Goal: Task Accomplishment & Management: Use online tool/utility

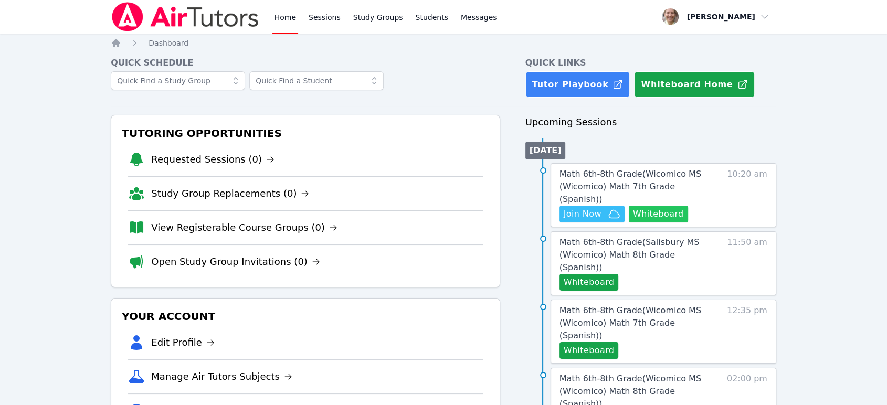
click at [673, 206] on button "Whiteboard" at bounding box center [658, 214] width 59 height 17
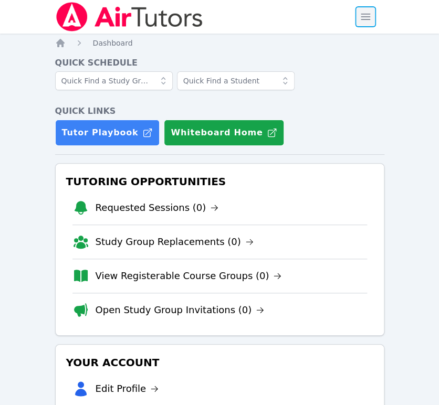
click at [358, 18] on span "button" at bounding box center [365, 16] width 23 height 23
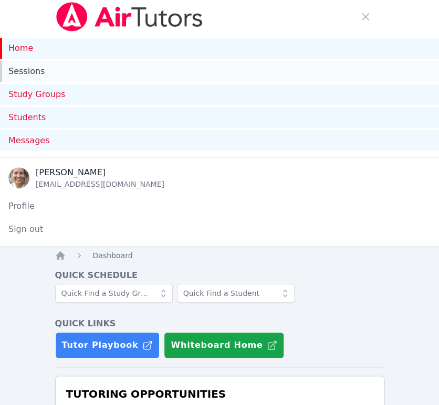
click at [42, 71] on link "Sessions" at bounding box center [219, 71] width 439 height 21
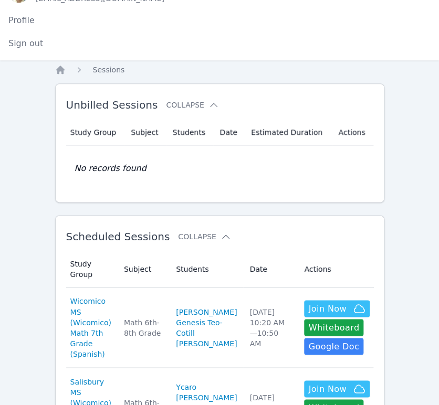
scroll to position [233, 0]
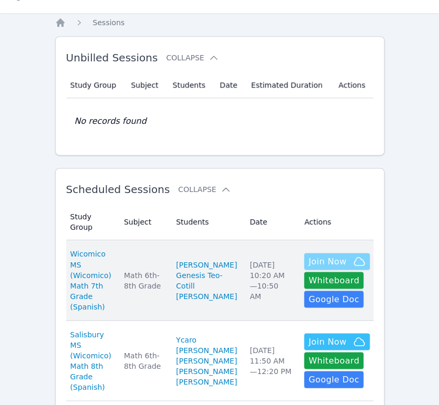
click at [312, 257] on span "Join Now" at bounding box center [327, 261] width 38 height 13
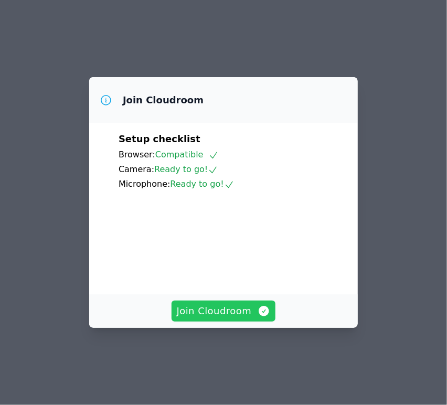
click at [221, 319] on span "Join Cloudroom" at bounding box center [224, 311] width 94 height 15
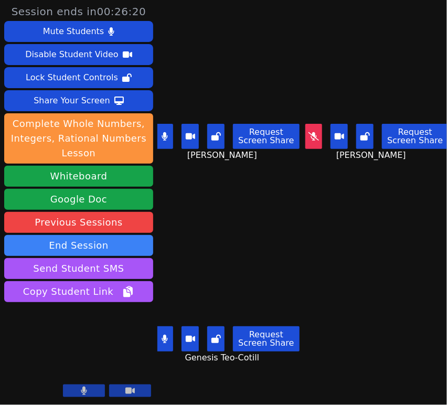
click at [310, 137] on icon at bounding box center [314, 136] width 10 height 8
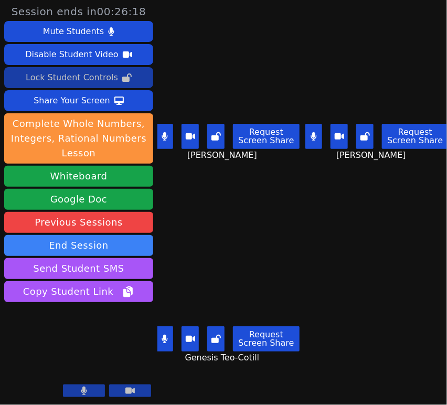
click at [67, 80] on div "Lock Student Controls" at bounding box center [72, 77] width 92 height 17
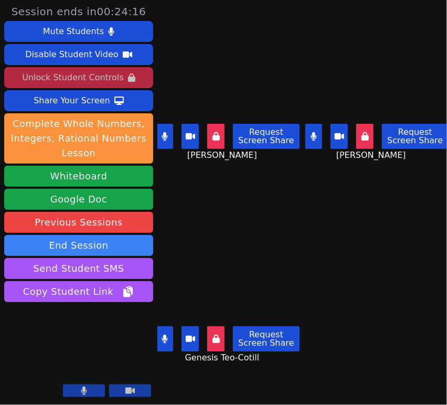
click at [167, 132] on icon at bounding box center [165, 136] width 6 height 8
click at [170, 332] on button at bounding box center [164, 338] width 17 height 25
click at [165, 133] on icon at bounding box center [165, 136] width 10 height 8
click at [162, 339] on button at bounding box center [164, 338] width 17 height 25
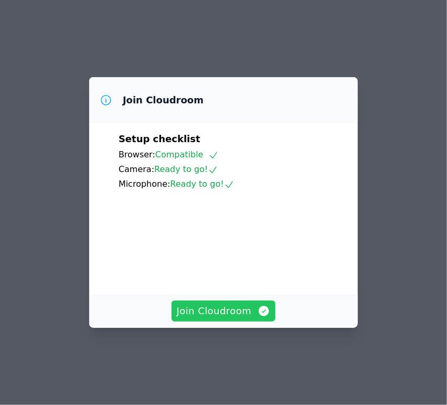
click at [221, 319] on span "Join Cloudroom" at bounding box center [224, 311] width 94 height 15
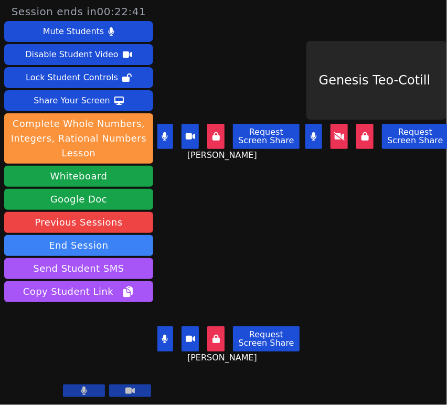
click at [337, 137] on icon at bounding box center [339, 136] width 10 height 8
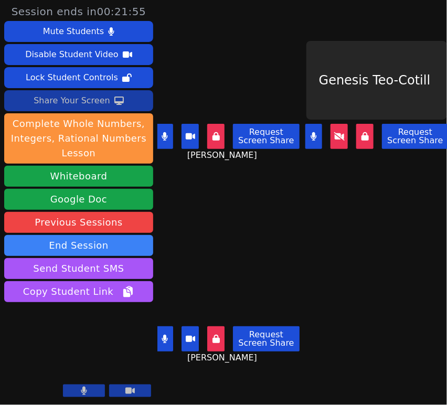
click at [89, 101] on div "Share Your Screen" at bounding box center [72, 100] width 77 height 17
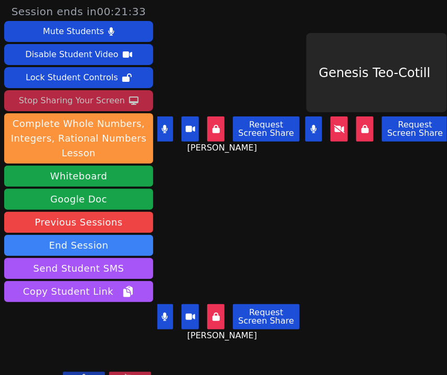
click at [92, 96] on div "Stop Sharing Your Screen" at bounding box center [72, 100] width 106 height 17
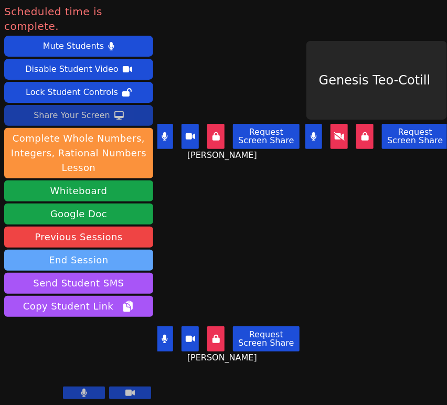
click at [105, 250] on button "End Session" at bounding box center [78, 260] width 149 height 21
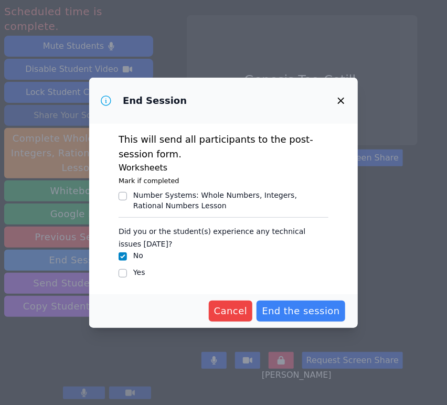
click at [117, 274] on div "This will send all participants to the post-session form. Worksheets Mark if co…" at bounding box center [223, 209] width 269 height 171
click at [121, 274] on input "Yes" at bounding box center [123, 273] width 8 height 8
checkbox input "true"
checkbox input "false"
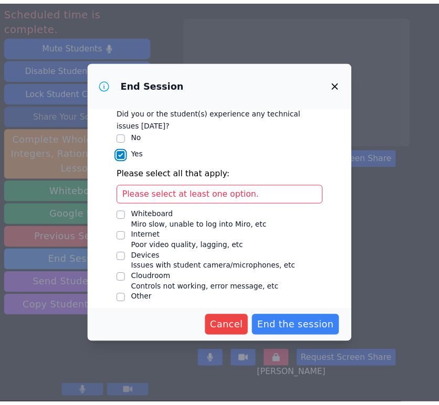
scroll to position [110, 0]
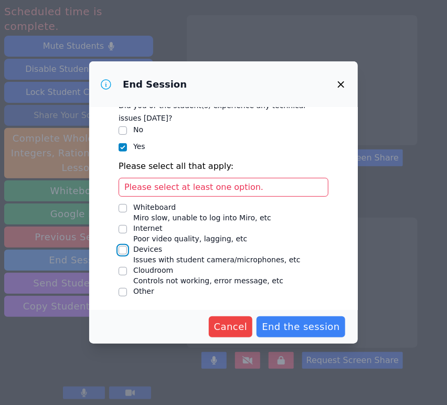
click at [125, 249] on input "Devices Issues with student camera/microphones, etc" at bounding box center [123, 250] width 8 height 8
checkbox input "true"
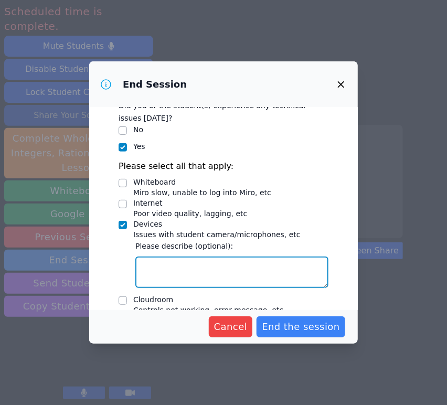
click at [178, 268] on textarea "Devices Issues with student camera/microphones, etc" at bounding box center [231, 272] width 193 height 31
type textarea "Genesis had problems with her cam"
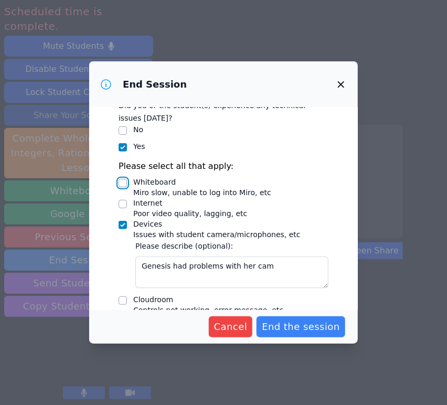
click at [125, 183] on input "Whiteboard Miro slow, unable to log into Miro, etc" at bounding box center [123, 183] width 8 height 8
checkbox input "true"
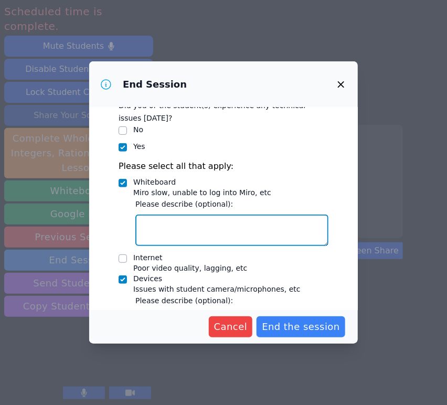
click at [174, 227] on textarea "Whiteboard Miro slow, unable to log into Miro, etc" at bounding box center [231, 230] width 193 height 31
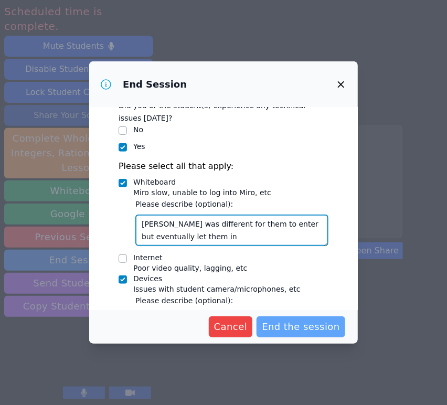
type textarea "Miro was different for them to enter but eventually let them in"
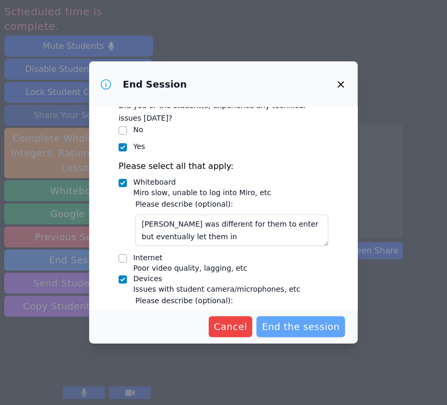
click at [279, 319] on button "End the session" at bounding box center [301, 326] width 89 height 21
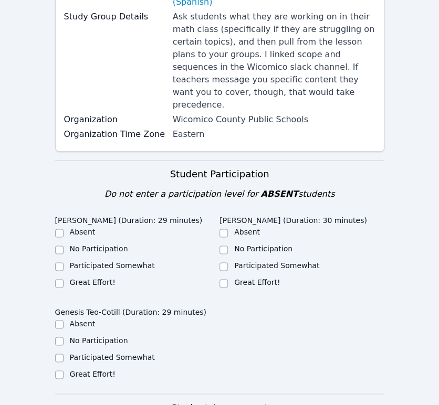
scroll to position [233, 0]
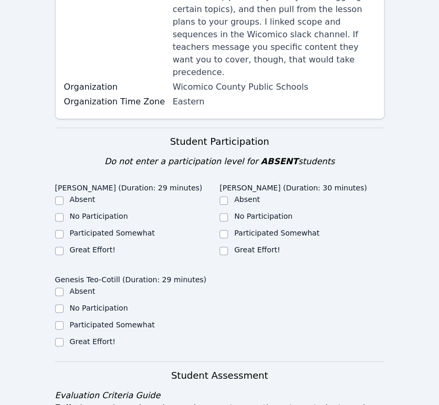
click at [93, 229] on label "Participated Somewhat" at bounding box center [112, 233] width 85 height 8
click at [64, 230] on input "Participated Somewhat" at bounding box center [59, 234] width 8 height 8
checkbox input "true"
click at [91, 246] on label "Great Effort!" at bounding box center [93, 250] width 46 height 8
click at [64, 247] on input "Great Effort!" at bounding box center [59, 251] width 8 height 8
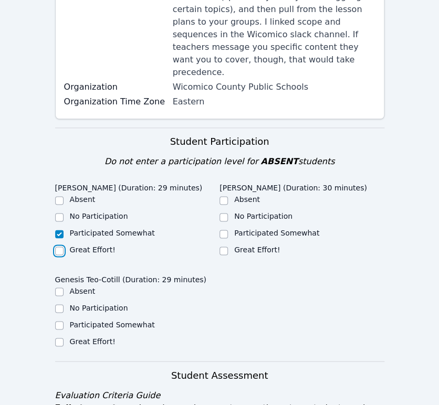
checkbox input "true"
checkbox input "false"
click at [225, 247] on input "Great Effort!" at bounding box center [223, 251] width 8 height 8
checkbox input "true"
click at [82, 337] on label "Great Effort!" at bounding box center [93, 341] width 46 height 8
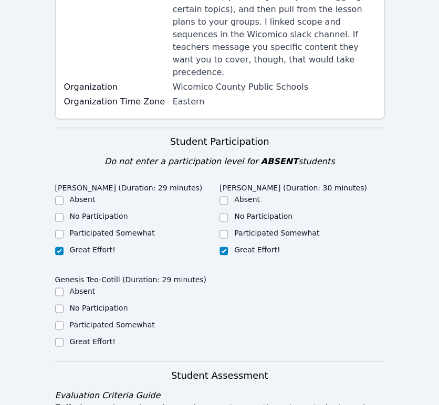
click at [64, 338] on input "Great Effort!" at bounding box center [59, 342] width 8 height 8
checkbox input "true"
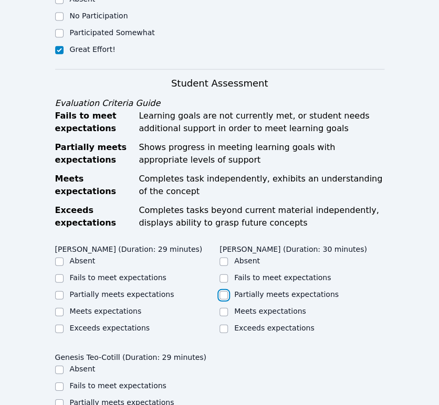
click at [224, 291] on input "Partially meets expectations" at bounding box center [223, 295] width 8 height 8
checkbox input "true"
click at [112, 290] on label "Partially meets expectations" at bounding box center [122, 294] width 104 height 8
click at [64, 291] on input "Partially meets expectations" at bounding box center [59, 295] width 8 height 8
checkbox input "true"
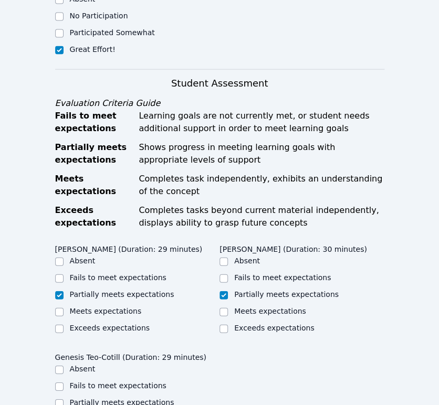
click at [107, 398] on label "Partially meets expectations" at bounding box center [122, 402] width 104 height 8
click at [64, 399] on input "Partially meets expectations" at bounding box center [59, 403] width 8 height 8
checkbox input "true"
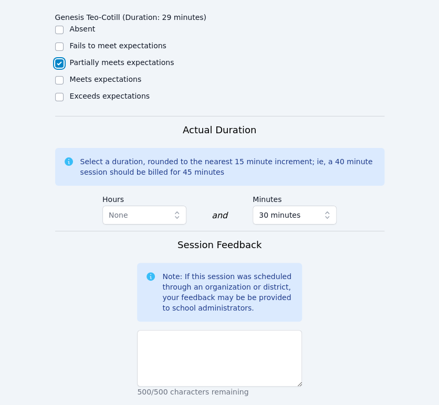
scroll to position [874, 0]
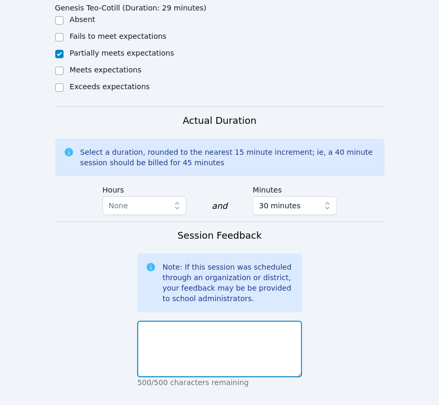
click at [235, 321] on textarea at bounding box center [219, 349] width 165 height 57
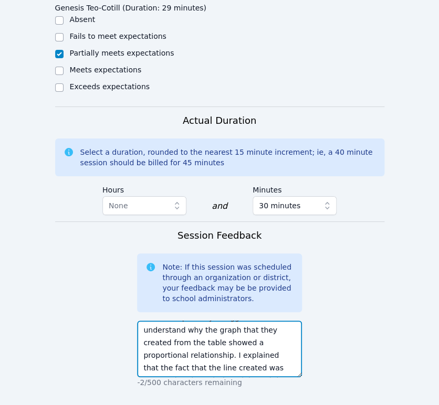
scroll to position [46, 0]
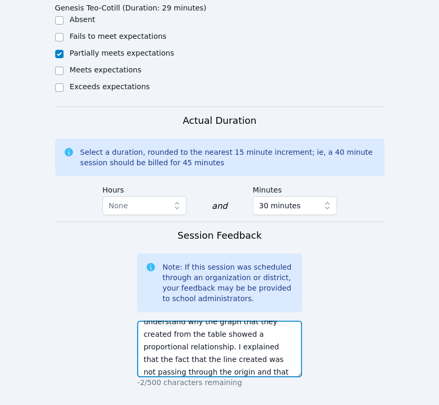
click at [217, 321] on textarea "We reviewed a problem from their math homework about proportional relationships…" at bounding box center [219, 349] width 165 height 57
click at [240, 324] on textarea "We reviewed a problem from their math homework about proportional relationships…" at bounding box center [219, 349] width 165 height 57
click at [252, 335] on textarea "We reviewed a problem from their math homework about proportional relationships…" at bounding box center [219, 349] width 165 height 57
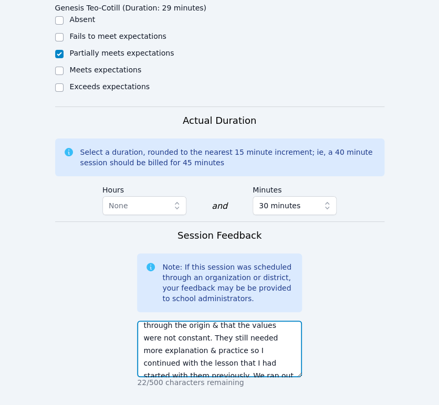
scroll to position [101, 0]
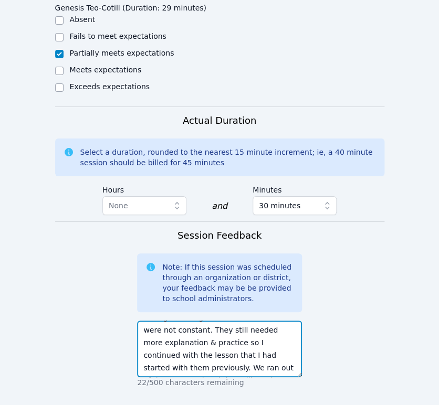
click at [270, 333] on textarea "We reviewed a problem from their math homework about proportional relationships…" at bounding box center [219, 349] width 165 height 57
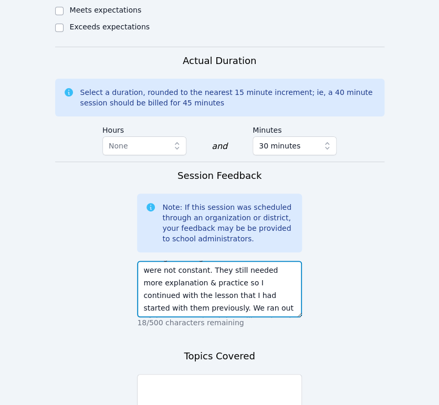
scroll to position [991, 0]
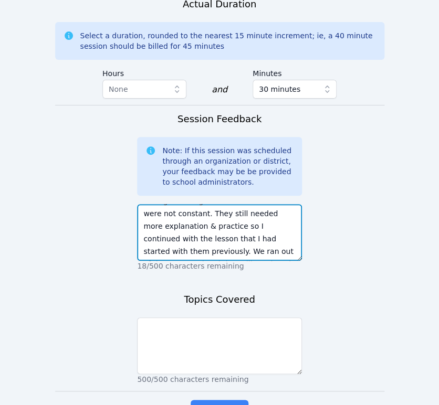
type textarea "We reviewed a problem from their math homework about proportional relationships…"
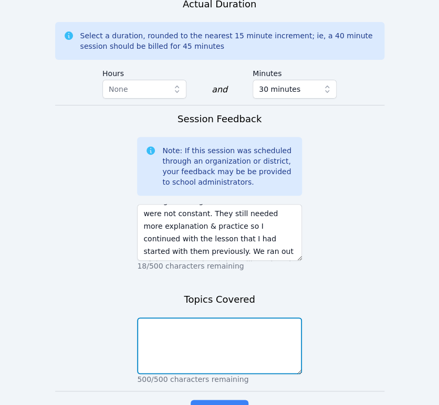
click at [273, 318] on textarea at bounding box center [219, 346] width 165 height 57
type textarea "Proportional relationships homework review and lesson continuation."
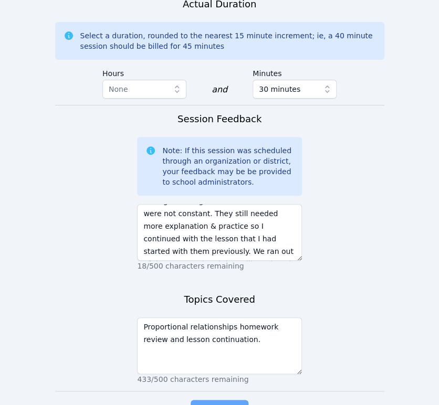
click at [239, 403] on span "Complete" at bounding box center [219, 410] width 47 height 15
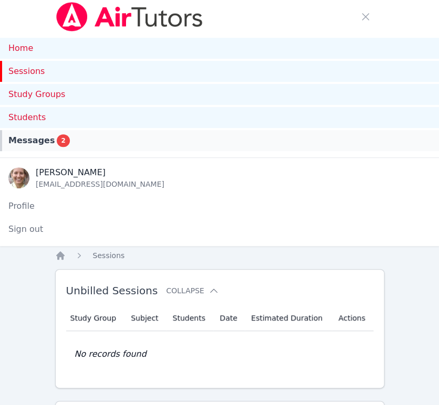
click at [67, 142] on div "Messages 2" at bounding box center [219, 140] width 422 height 13
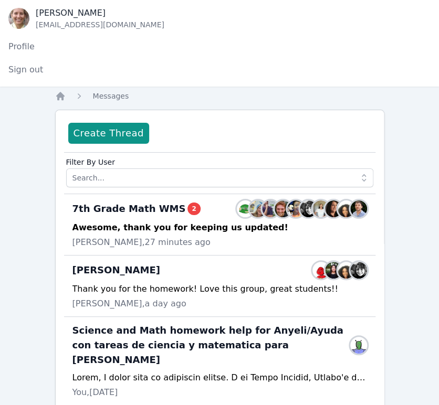
scroll to position [175, 0]
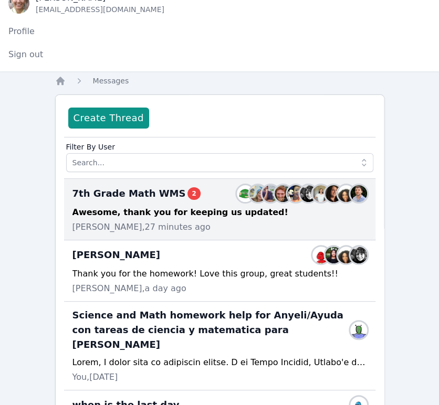
click at [251, 221] on div "Zachary D'Esposito, 27 minutes ago" at bounding box center [219, 227] width 294 height 13
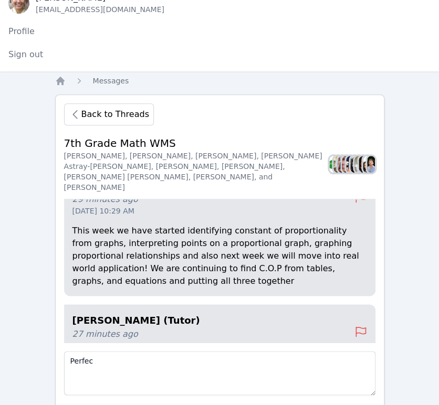
scroll to position [-58, 0]
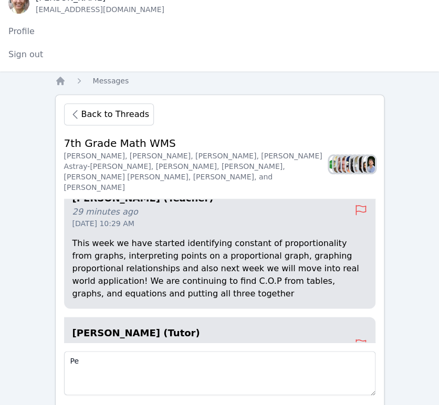
type textarea "P"
type textarea "Thank you!"
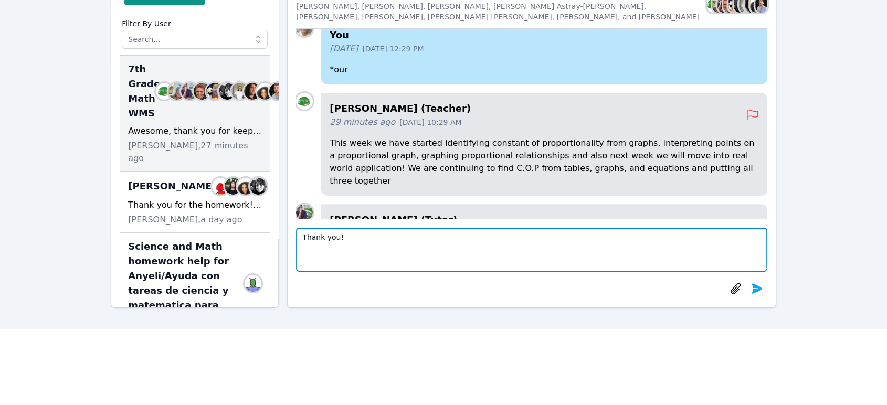
scroll to position [-11, 0]
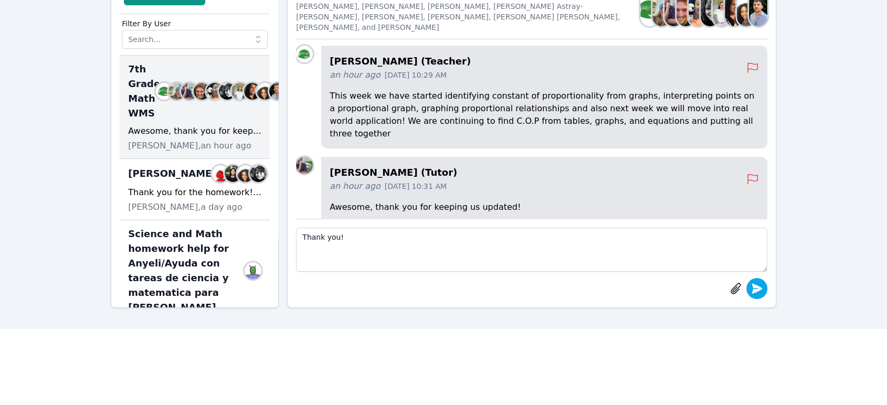
click at [438, 291] on icon "submit" at bounding box center [757, 288] width 10 height 10
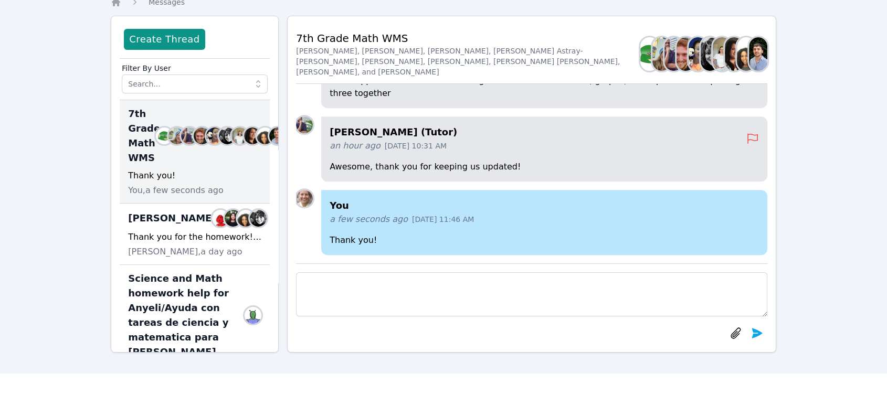
scroll to position [0, 0]
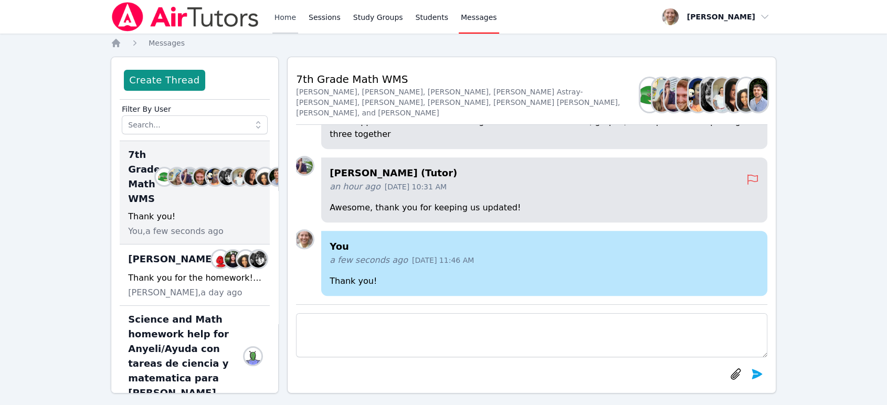
click at [280, 23] on link "Home" at bounding box center [285, 17] width 26 height 34
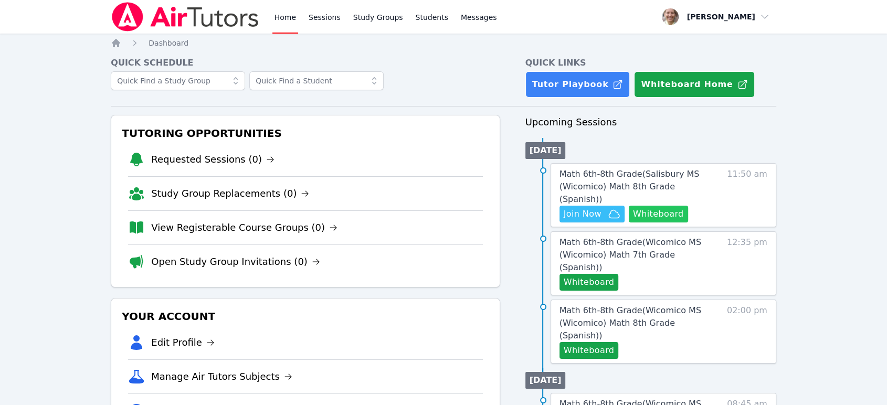
click at [438, 206] on button "Whiteboard" at bounding box center [658, 214] width 59 height 17
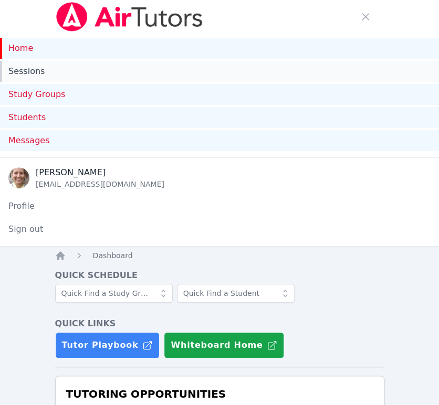
click at [20, 70] on link "Sessions" at bounding box center [219, 71] width 439 height 21
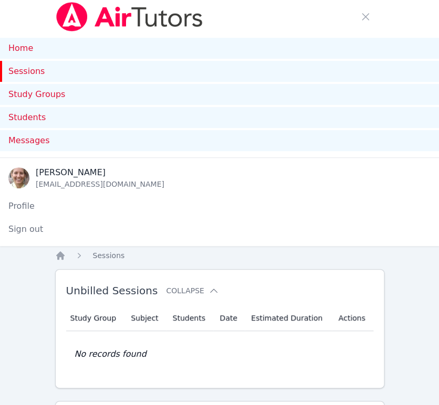
scroll to position [291, 0]
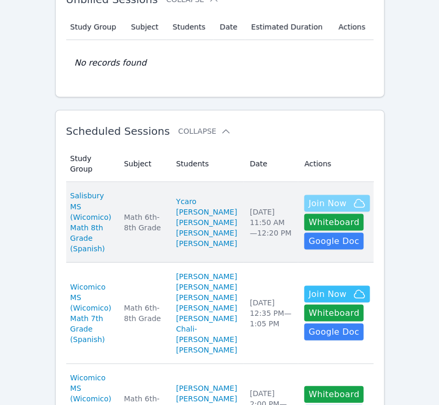
click at [308, 209] on span "Join Now" at bounding box center [327, 203] width 38 height 13
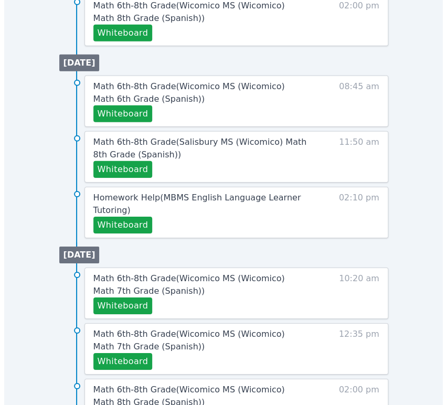
scroll to position [816, 0]
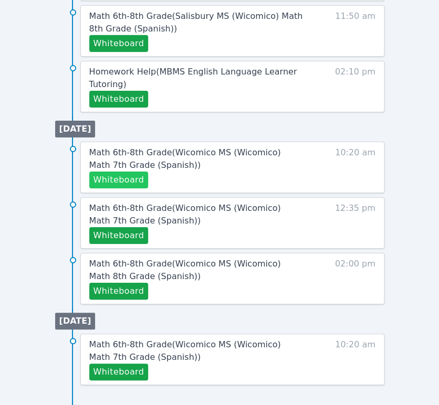
click at [126, 178] on button "Whiteboard" at bounding box center [118, 180] width 59 height 17
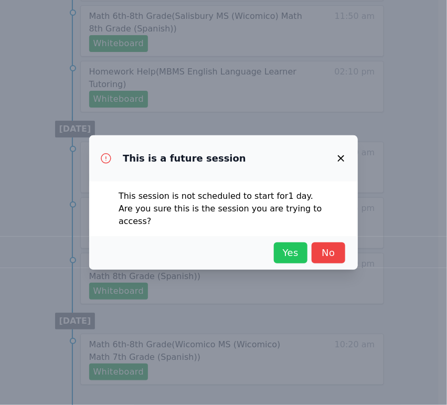
click at [290, 246] on span "Yes" at bounding box center [290, 253] width 23 height 15
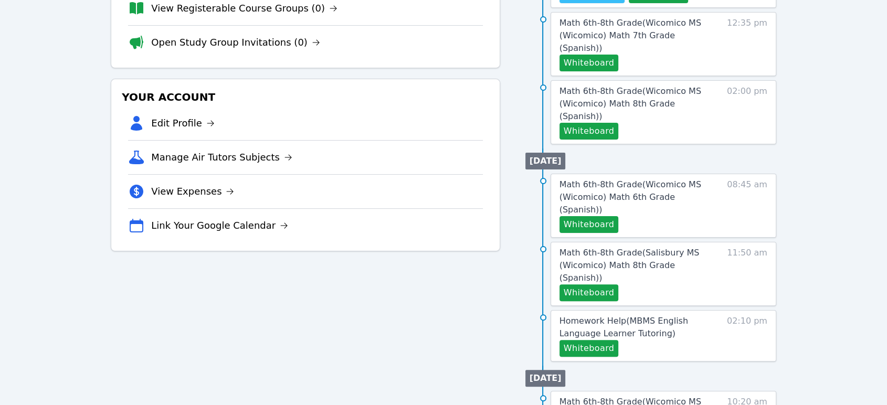
scroll to position [118, 0]
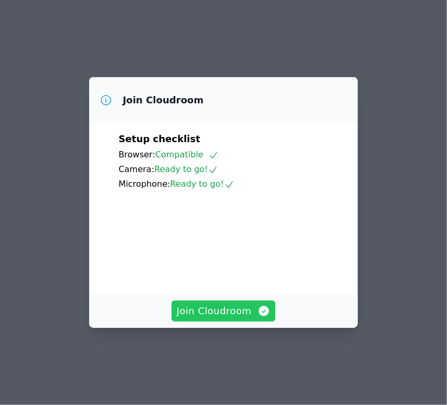
click at [229, 319] on span "Join Cloudroom" at bounding box center [224, 311] width 94 height 15
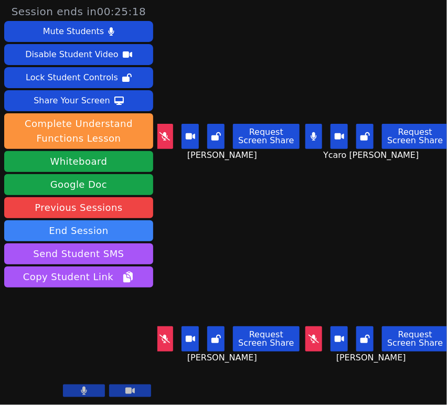
click at [309, 335] on icon at bounding box center [314, 339] width 10 height 8
click at [172, 334] on button at bounding box center [164, 338] width 17 height 25
click at [164, 133] on icon at bounding box center [165, 136] width 10 height 8
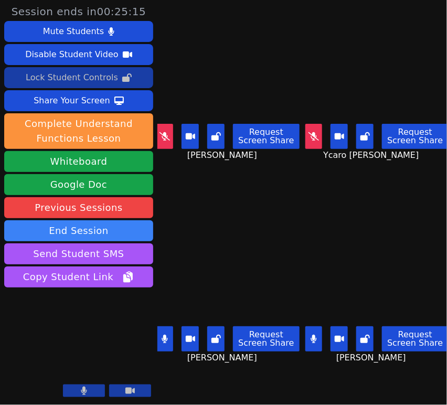
click at [102, 78] on div "Lock Student Controls" at bounding box center [72, 77] width 92 height 17
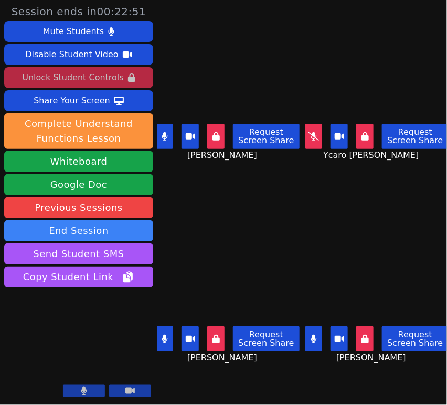
click at [311, 137] on icon at bounding box center [314, 136] width 10 height 8
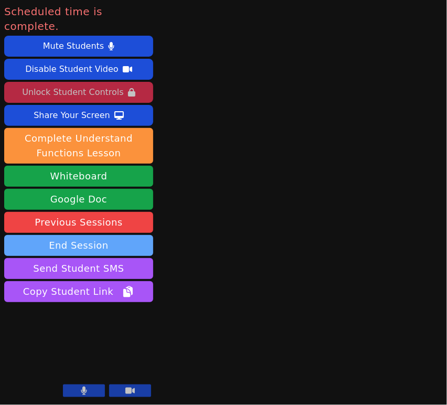
click at [85, 235] on button "End Session" at bounding box center [78, 245] width 149 height 21
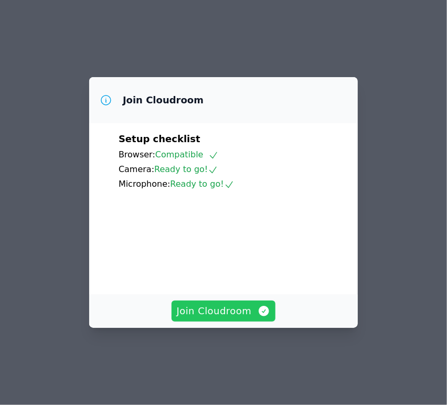
click at [189, 319] on span "Join Cloudroom" at bounding box center [224, 311] width 94 height 15
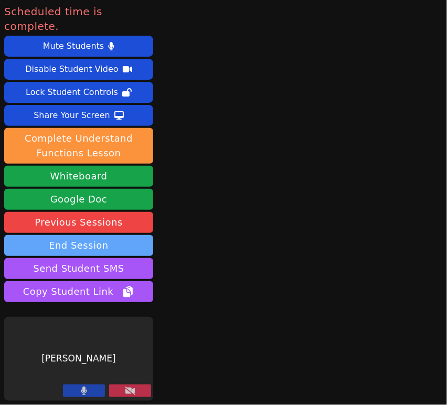
click at [113, 235] on button "End Session" at bounding box center [78, 245] width 149 height 21
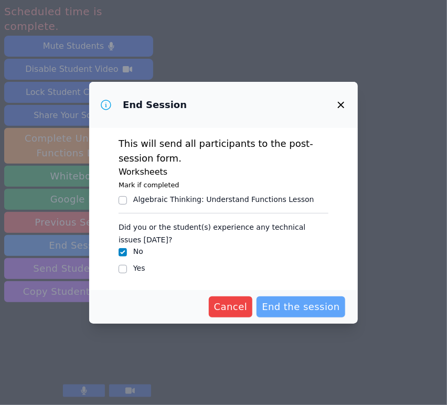
click at [295, 309] on span "End the session" at bounding box center [301, 307] width 78 height 15
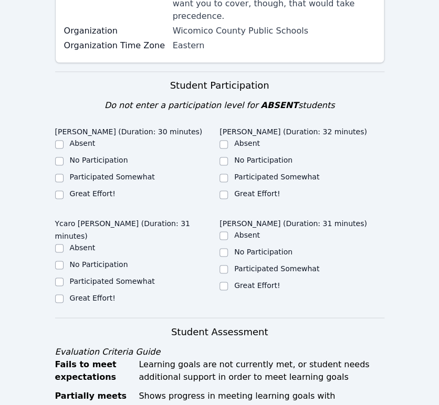
scroll to position [291, 0]
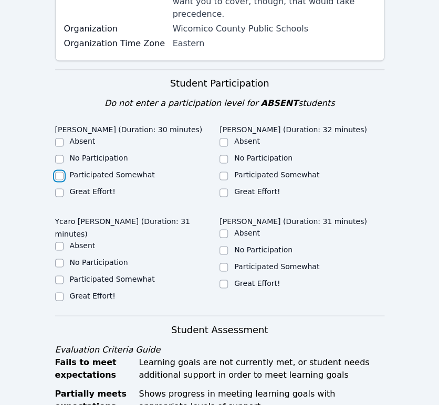
click at [57, 172] on input "Participated Somewhat" at bounding box center [59, 176] width 8 height 8
checkbox input "true"
click at [56, 276] on input "Participated Somewhat" at bounding box center [59, 280] width 8 height 8
checkbox input "true"
click at [223, 172] on input "Participated Somewhat" at bounding box center [223, 176] width 8 height 8
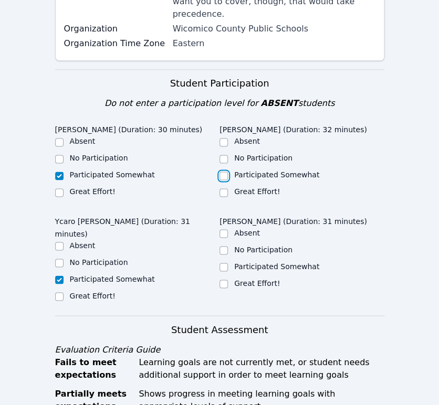
checkbox input "true"
click at [223, 263] on input "Participated Somewhat" at bounding box center [223, 267] width 8 height 8
checkbox input "true"
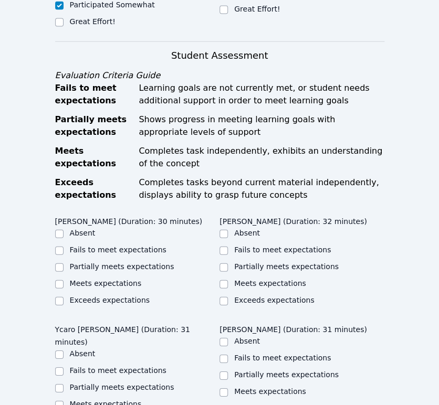
scroll to position [583, 0]
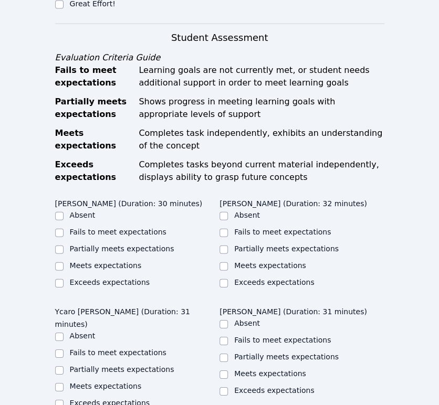
click at [130, 245] on label "Partially meets expectations" at bounding box center [122, 249] width 104 height 8
click at [64, 246] on input "Partially meets expectations" at bounding box center [59, 250] width 8 height 8
checkbox input "true"
click at [252, 261] on label "Meets expectations" at bounding box center [270, 265] width 72 height 8
click at [228, 262] on input "Meets expectations" at bounding box center [223, 266] width 8 height 8
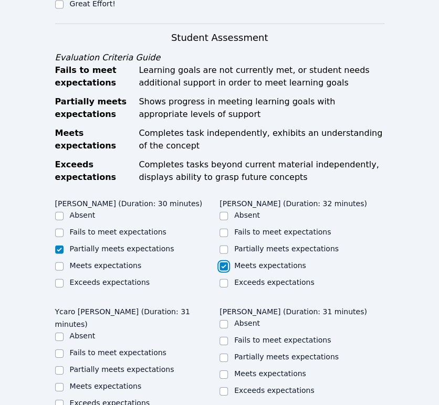
checkbox input "true"
click at [280, 369] on label "Meets expectations" at bounding box center [270, 373] width 72 height 8
click at [228, 371] on input "Meets expectations" at bounding box center [223, 375] width 8 height 8
checkbox input "true"
click at [113, 382] on label "Meets expectations" at bounding box center [106, 386] width 72 height 8
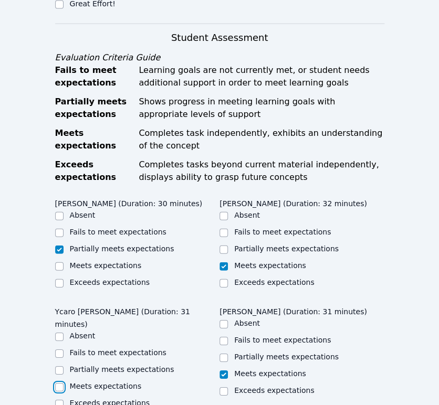
click at [64, 383] on input "Meets expectations" at bounding box center [59, 387] width 8 height 8
checkbox input "true"
click at [58, 366] on input "Partially meets expectations" at bounding box center [59, 370] width 8 height 8
checkbox input "true"
checkbox input "false"
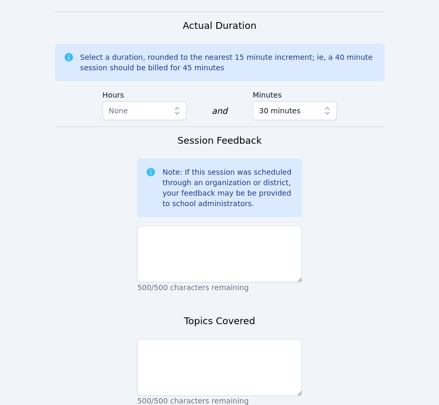
scroll to position [1071, 0]
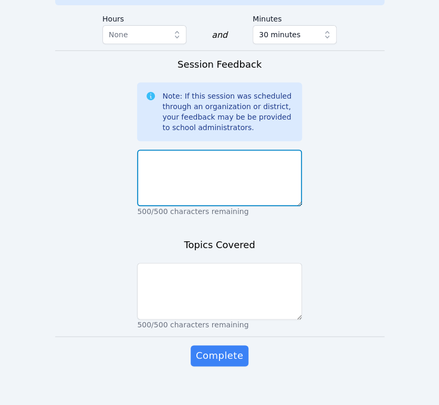
click at [207, 167] on textarea at bounding box center [219, 178] width 165 height 57
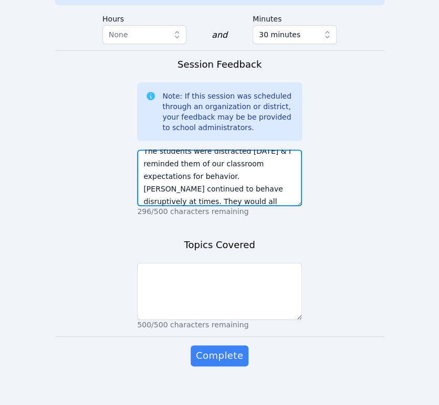
scroll to position [20, 0]
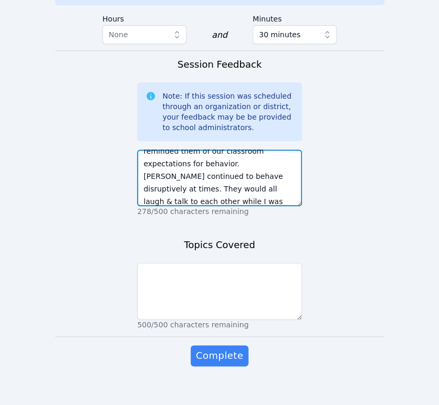
drag, startPoint x: 225, startPoint y: 191, endPoint x: 237, endPoint y: 167, distance: 26.8
click at [237, 167] on textarea "The students were distracted today & I reminded them of our classroom expectati…" at bounding box center [219, 178] width 165 height 57
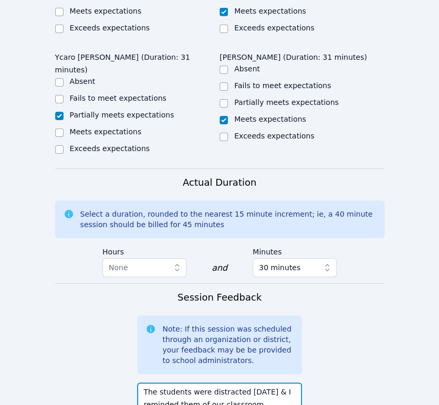
scroll to position [1012, 0]
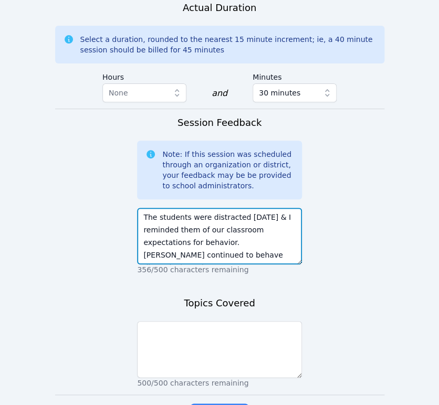
click at [237, 208] on textarea "The students were distracted today & I reminded them of our classroom expectati…" at bounding box center [219, 236] width 165 height 57
click at [161, 220] on textarea "The students were distracted & disruptive today & I reminded them of our classr…" at bounding box center [219, 236] width 165 height 57
paste textarea "They would all laugh & talk to each other while I was explaining the activity."
click at [165, 219] on textarea "The students were distracted & disruptive today.They would all laugh & talk to …" at bounding box center [219, 236] width 165 height 57
click at [277, 231] on textarea "The students were distracted & disruptive today. They would all laugh & talk to…" at bounding box center [219, 236] width 165 height 57
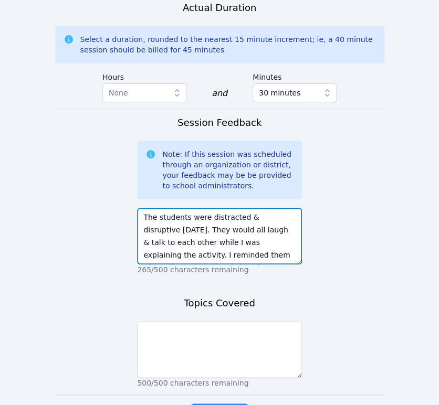
scroll to position [23, 0]
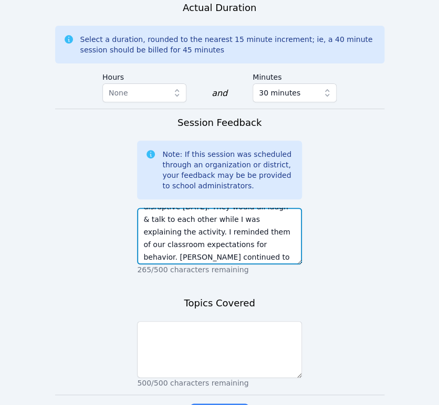
click at [244, 234] on textarea "The students were distracted & disruptive today. They would all laugh & talk to…" at bounding box center [219, 236] width 165 height 57
click at [243, 247] on textarea "The students were distracted & disruptive today. They would all laugh & talk to…" at bounding box center [219, 236] width 165 height 57
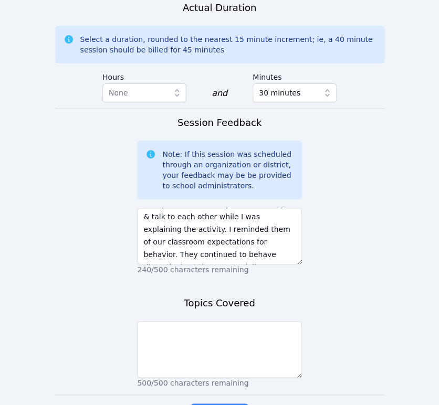
scroll to position [38, 0]
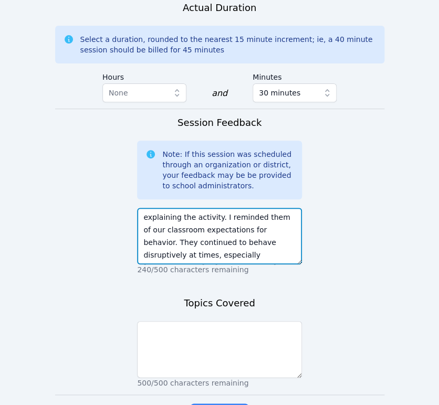
click at [192, 247] on textarea "The students were distracted & disruptive today. They would all laugh & talk to…" at bounding box center [219, 236] width 165 height 57
click at [166, 245] on textarea "The students were distracted & disruptive today. They would all laugh & talk to…" at bounding box center [219, 236] width 165 height 57
click at [215, 247] on textarea "The students were distracted & disruptive today. They would all laugh & talk to…" at bounding box center [219, 236] width 165 height 57
click at [210, 246] on textarea "The students were distracted & disruptive today. They would all laugh & talk to…" at bounding box center [219, 236] width 165 height 57
click at [179, 230] on textarea "The students were distracted & disruptive today. They would all laugh & talk to…" at bounding box center [219, 236] width 165 height 57
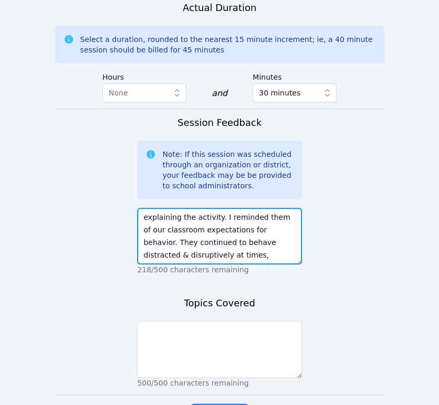
click at [242, 245] on textarea "The students were distracted & disruptive today. They would all laugh & talk to…" at bounding box center [219, 236] width 165 height 57
drag, startPoint x: 251, startPoint y: 244, endPoint x: 191, endPoint y: 247, distance: 61.0
click at [191, 247] on textarea "The students were distracted & disruptive today. They would all laugh & talk to…" at bounding box center [219, 236] width 165 height 57
click at [248, 222] on textarea "The students were distracted & disruptive today. They would all laugh & talk to…" at bounding box center [219, 236] width 165 height 57
click at [278, 245] on textarea "The students were distracted & disruptive today. They would all laugh & talk to…" at bounding box center [219, 236] width 165 height 57
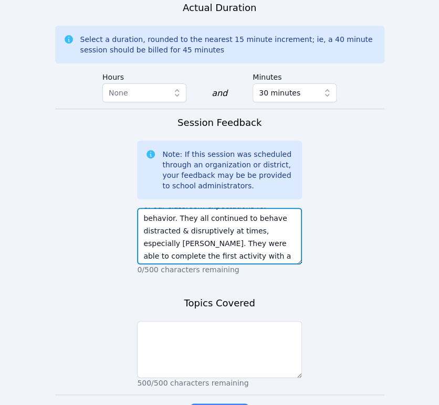
scroll to position [70, 0]
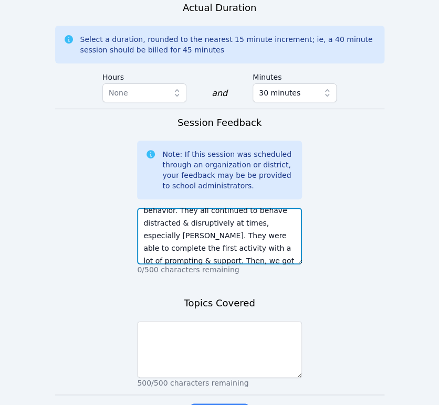
click at [186, 225] on textarea "The students were distracted & disruptive today. They would all laugh & talk to…" at bounding box center [219, 236] width 165 height 57
click at [239, 238] on textarea "The students were distracted & disruptive today. They would all laugh & talk to…" at bounding box center [219, 236] width 165 height 57
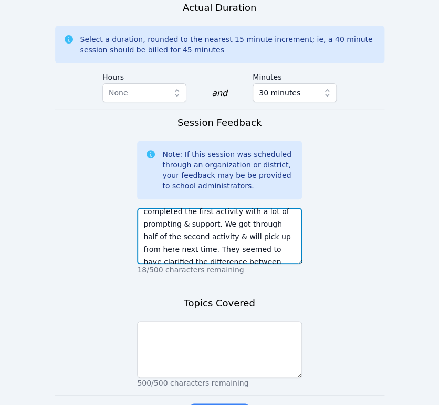
scroll to position [113, 0]
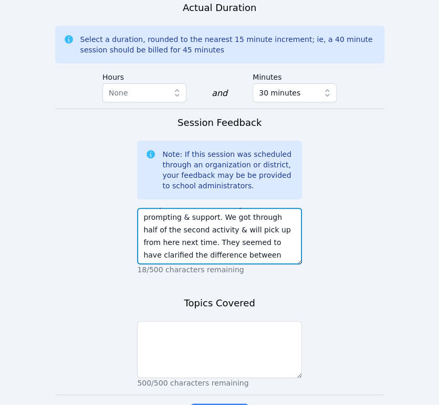
drag, startPoint x: 213, startPoint y: 221, endPoint x: 259, endPoint y: 221, distance: 46.2
click at [259, 221] on textarea "The students were distracted & disruptive today. They would all laugh & talk to…" at bounding box center [219, 236] width 165 height 57
click at [241, 240] on textarea "The students were distracted & disruptive today. They would all laugh & talk to…" at bounding box center [219, 236] width 165 height 57
click at [251, 247] on textarea "The students were distracted & disruptive today. They would all laugh & talk to…" at bounding box center [219, 236] width 165 height 57
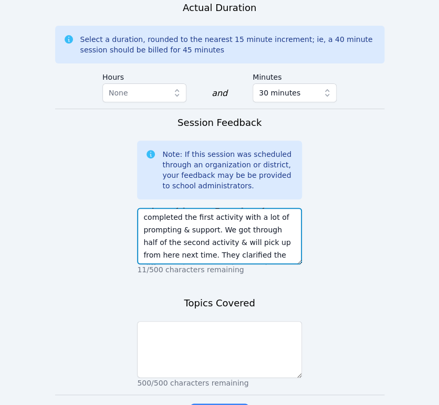
scroll to position [113, 0]
click at [251, 247] on textarea "The students were distracted & disruptive today. They would all laugh & talk to…" at bounding box center [219, 236] width 165 height 57
type textarea "The students were distracted & disruptive today. They would all laugh & talk to…"
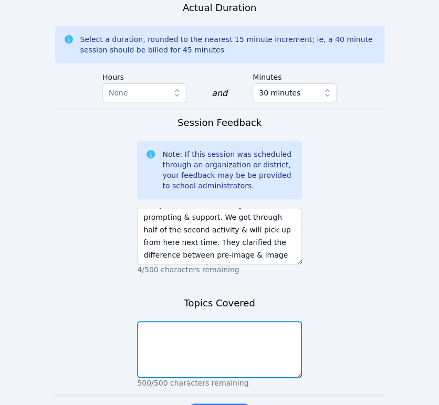
click at [221, 332] on textarea at bounding box center [219, 349] width 165 height 57
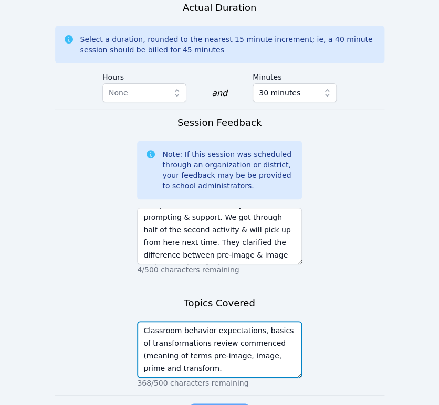
type textarea "Classroom behavior expectations, basics of transformations review commenced (me…"
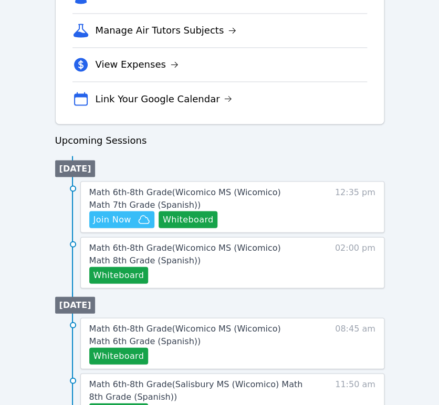
scroll to position [525, 0]
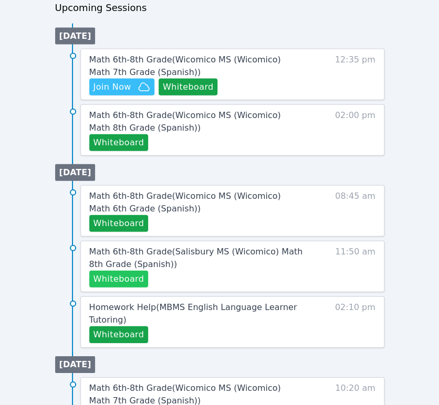
click at [136, 278] on button "Whiteboard" at bounding box center [118, 279] width 59 height 17
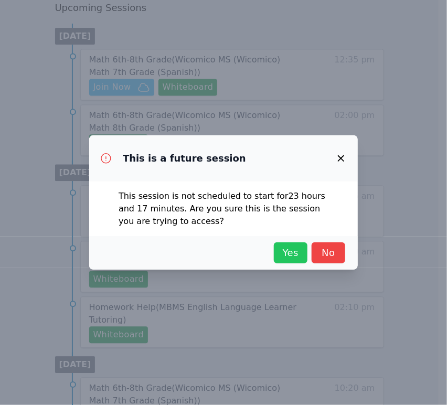
click at [292, 252] on span "Yes" at bounding box center [290, 253] width 23 height 15
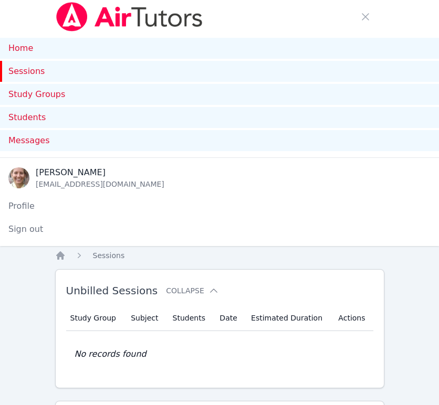
scroll to position [291, 0]
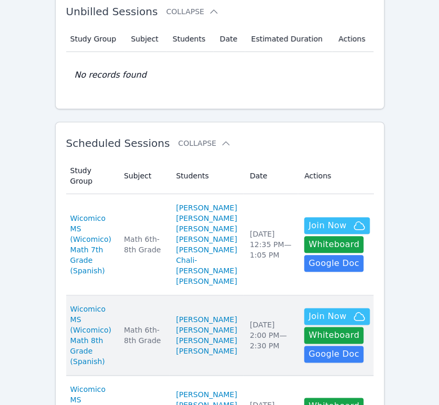
scroll to position [63, 0]
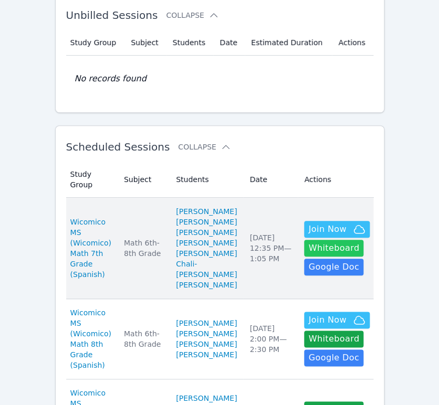
click at [320, 244] on button "Whiteboard" at bounding box center [333, 248] width 59 height 17
click at [315, 205] on td "Actions Hidden Join Now Whiteboard Hidden Google Doc" at bounding box center [337, 248] width 78 height 101
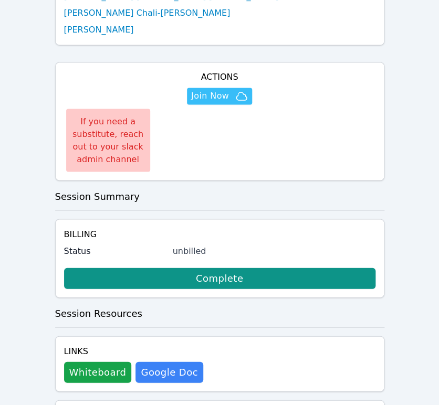
scroll to position [390, 0]
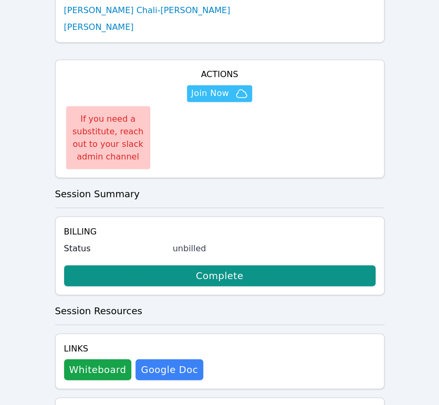
click at [206, 87] on span "Join Now" at bounding box center [210, 93] width 38 height 13
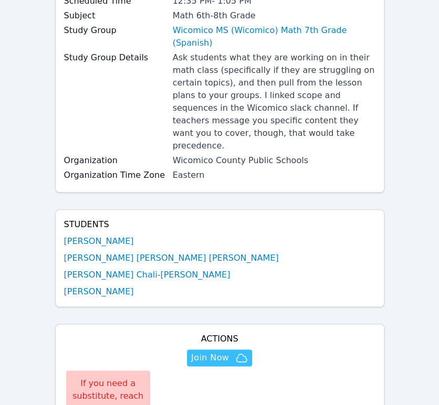
scroll to position [175, 0]
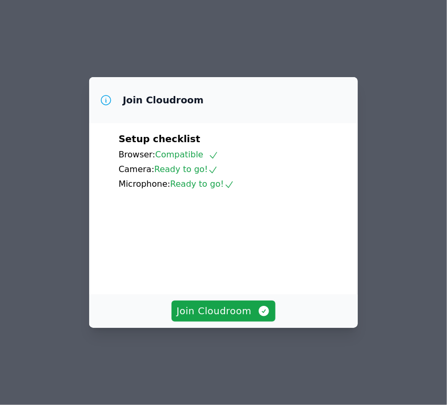
click at [197, 319] on span "Join Cloudroom" at bounding box center [224, 311] width 94 height 15
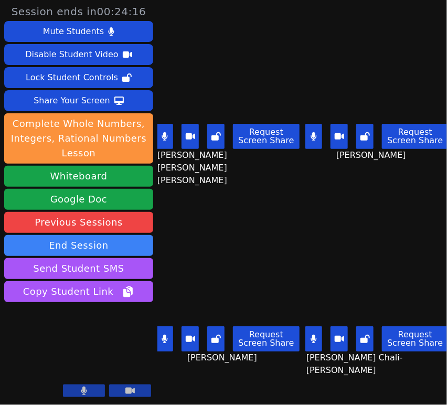
click at [163, 132] on icon at bounding box center [165, 136] width 6 height 8
click at [164, 142] on button at bounding box center [164, 136] width 17 height 25
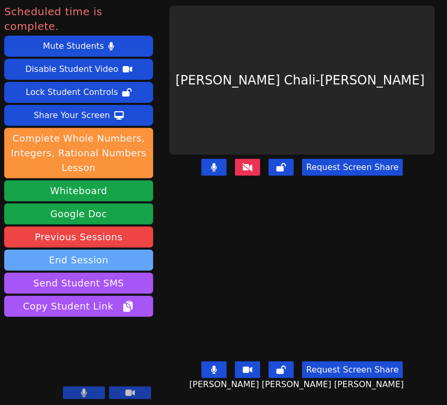
click at [129, 250] on button "End Session" at bounding box center [78, 260] width 149 height 21
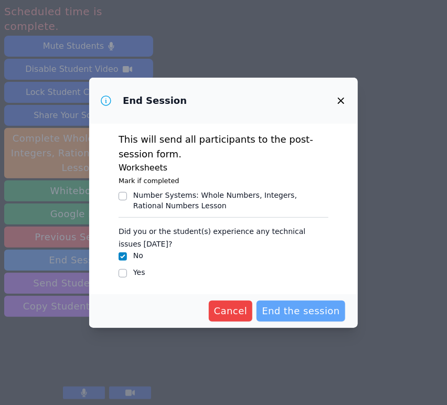
click at [288, 314] on span "End the session" at bounding box center [301, 311] width 78 height 15
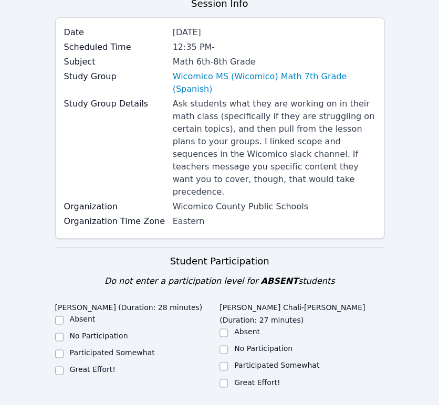
scroll to position [291, 0]
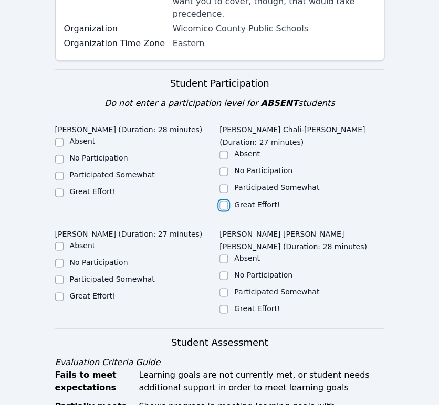
click at [225, 201] on input "Great Effort!" at bounding box center [223, 205] width 8 height 8
checkbox input "true"
click at [60, 188] on input "Great Effort!" at bounding box center [59, 192] width 8 height 8
checkbox input "true"
click at [59, 292] on input "Great Effort!" at bounding box center [59, 296] width 8 height 8
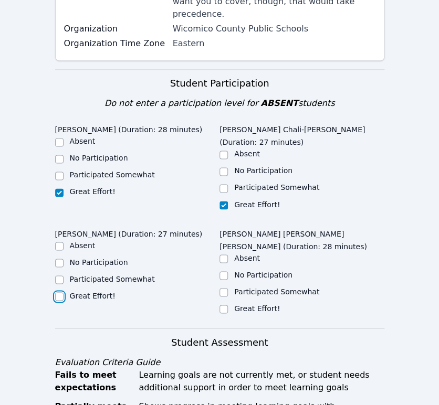
checkbox input "true"
click at [219, 305] on input "Great Effort!" at bounding box center [223, 309] width 8 height 8
checkbox input "true"
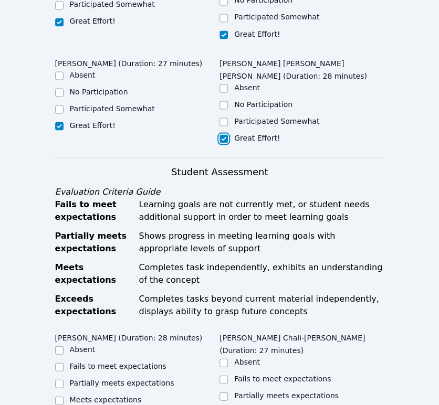
scroll to position [641, 0]
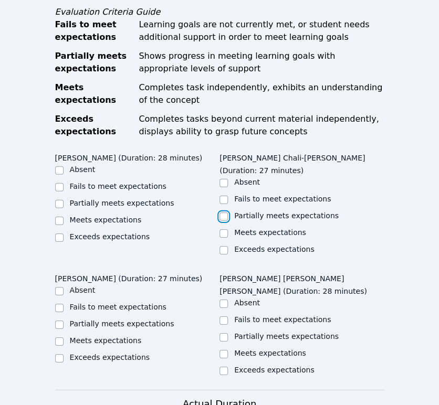
click at [222, 213] on input "Partially meets expectations" at bounding box center [223, 217] width 8 height 8
checkbox input "true"
click at [123, 199] on label "Partially meets expectations" at bounding box center [122, 203] width 104 height 8
click at [64, 200] on input "Partially meets expectations" at bounding box center [59, 204] width 8 height 8
checkbox input "true"
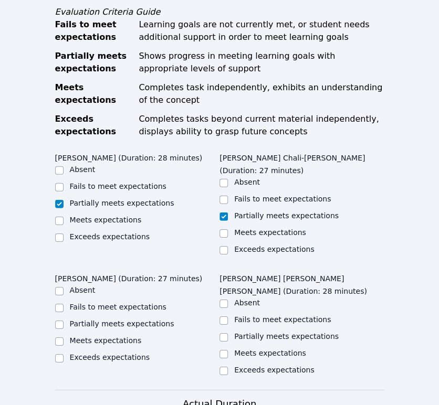
click at [114, 320] on label "Partially meets expectations" at bounding box center [122, 324] width 104 height 8
click at [64, 321] on input "Partially meets expectations" at bounding box center [59, 325] width 8 height 8
checkbox input "true"
drag, startPoint x: 226, startPoint y: 273, endPoint x: 238, endPoint y: 268, distance: 13.5
click at [226, 333] on input "Partially meets expectations" at bounding box center [223, 337] width 8 height 8
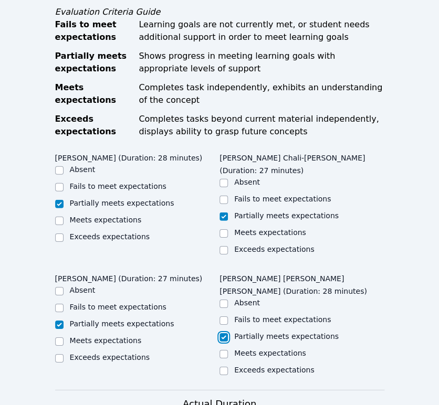
checkbox input "true"
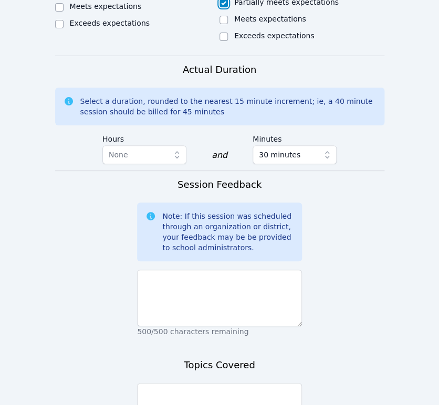
scroll to position [991, 0]
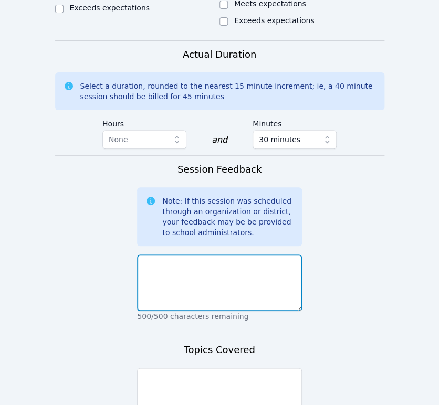
click at [260, 255] on textarea at bounding box center [219, 283] width 165 height 57
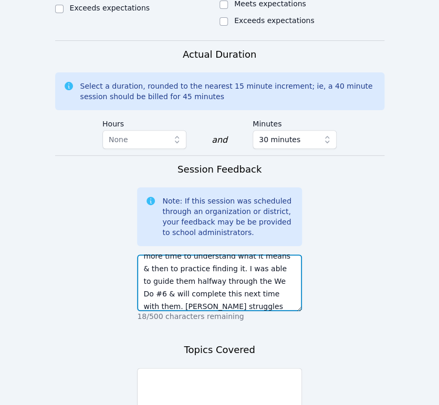
scroll to position [109, 0]
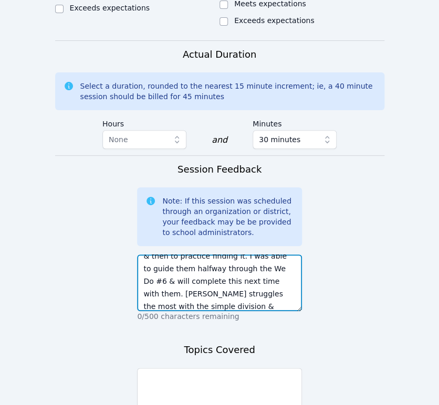
click at [176, 255] on textarea "Each student attempted to complete the warm up but was unable to do so correctl…" at bounding box center [219, 283] width 165 height 57
click at [233, 255] on textarea "Each student attempted to complete the warm up but was unable to do so correctl…" at bounding box center [219, 283] width 165 height 57
click at [218, 255] on textarea "Each student attempted to complete the warm up but was unable to do so correctl…" at bounding box center [219, 283] width 165 height 57
type textarea "Each student attempted to complete the warm up but was unable to do so correctl…"
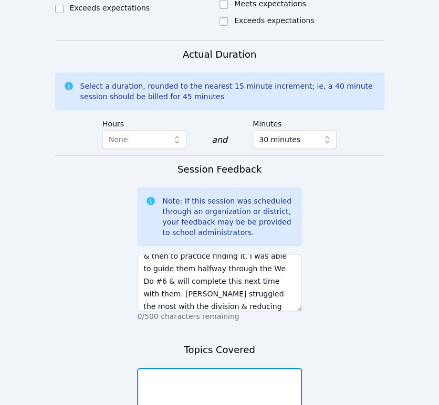
click at [249, 368] on textarea at bounding box center [219, 396] width 165 height 57
type textarea "R"
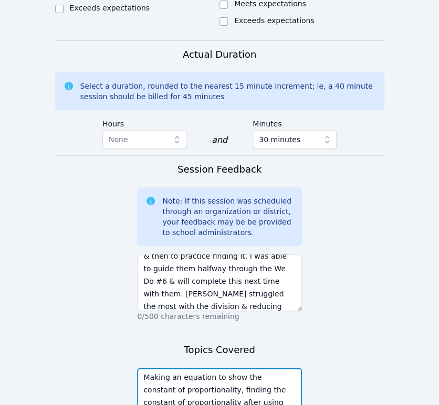
scroll to position [8, 0]
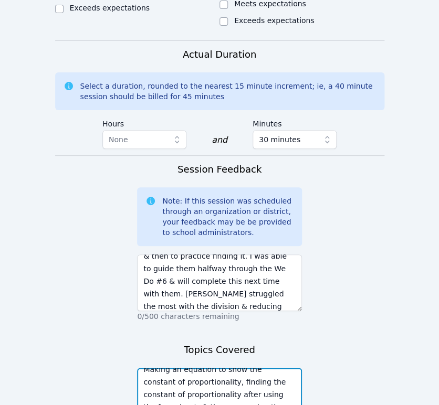
click at [280, 368] on textarea "Making an equation to show the constant of proportionality, finding the constan…" at bounding box center [219, 396] width 165 height 57
click at [166, 368] on textarea "Making an equation to show the constant of proportionality, finding the constan…" at bounding box center [219, 396] width 165 height 57
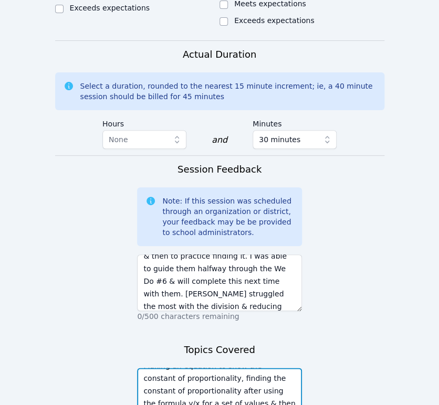
scroll to position [13, 0]
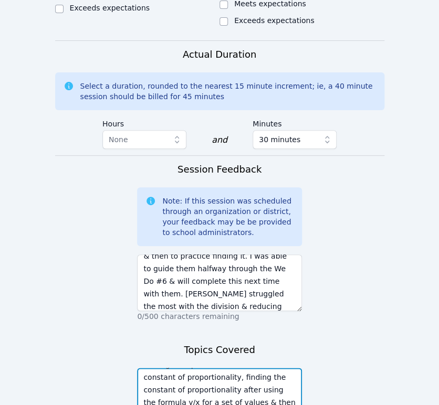
click at [251, 368] on textarea "Making an equation to show the constant of proportionality, finding the constan…" at bounding box center [219, 396] width 165 height 57
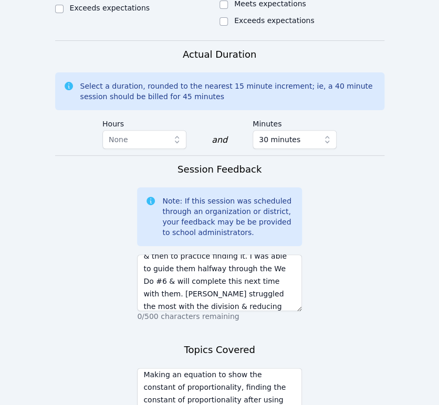
scroll to position [0, 0]
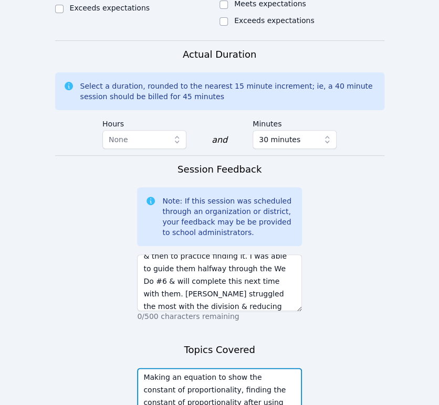
click at [203, 368] on textarea "Making an equation to show the constant of proportionality, finding the constan…" at bounding box center [219, 396] width 165 height 57
click at [241, 368] on textarea "Making an equation to show the constant of proportionality, finding the constan…" at bounding box center [219, 396] width 165 height 57
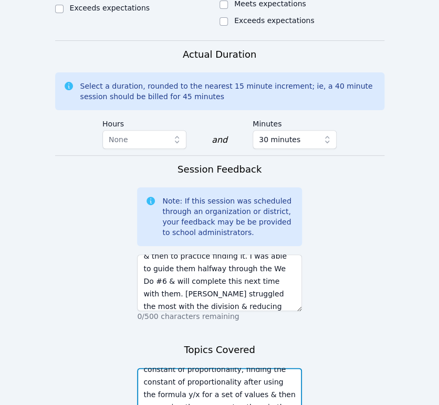
click at [276, 368] on textarea "Making an equation to show the constant of proportionality, finding the constan…" at bounding box center [219, 396] width 165 height 57
type textarea "Making an equation to show the constant of proportionality, finding the constan…"
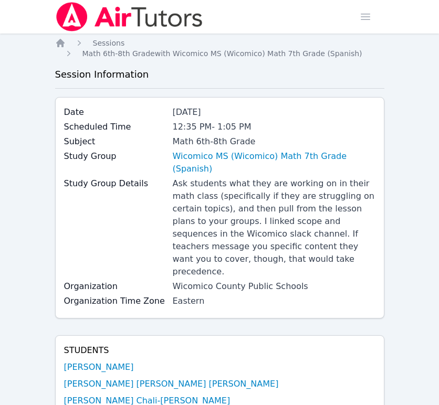
scroll to position [175, 0]
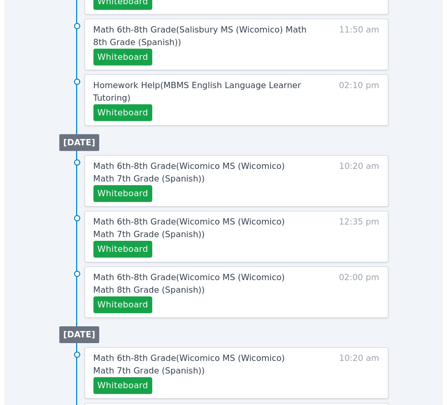
scroll to position [700, 0]
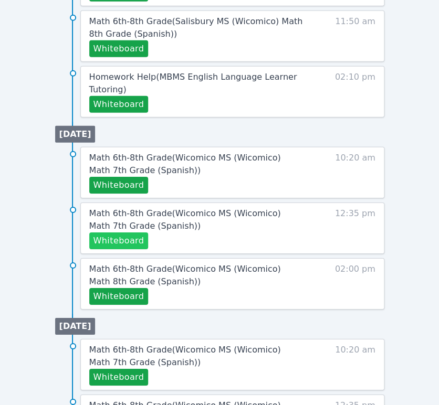
click at [127, 244] on button "Whiteboard" at bounding box center [118, 241] width 59 height 17
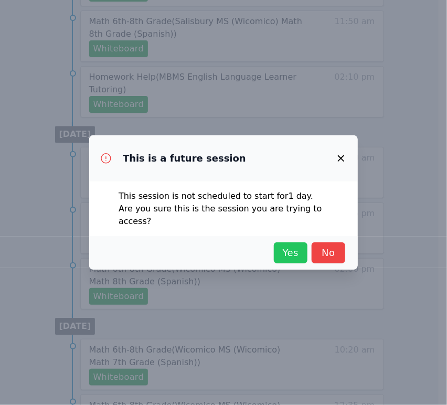
click at [293, 242] on button "Yes" at bounding box center [291, 252] width 34 height 21
